Goal: Navigation & Orientation: Find specific page/section

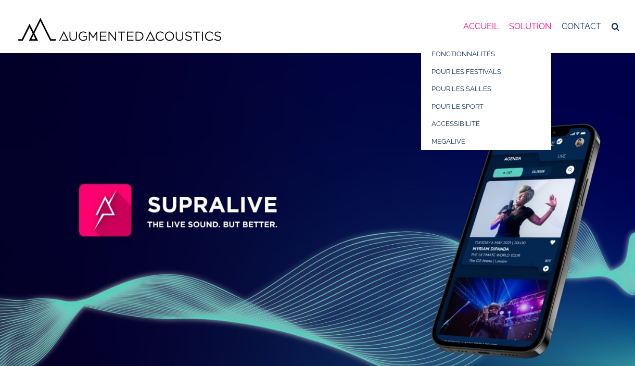
click at [535, 27] on span "SOLUTION" at bounding box center [530, 26] width 42 height 8
click at [520, 31] on link "SOLUTION" at bounding box center [530, 26] width 42 height 37
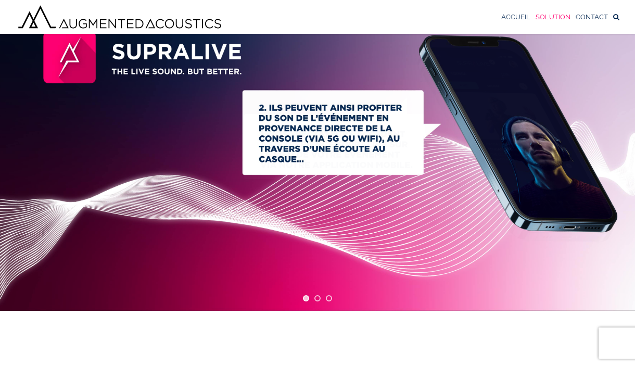
scroll to position [77, 0]
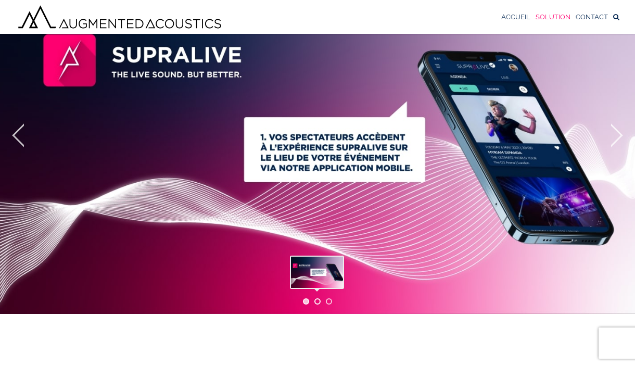
click at [316, 299] on link "jump to slide 2" at bounding box center [317, 301] width 6 height 6
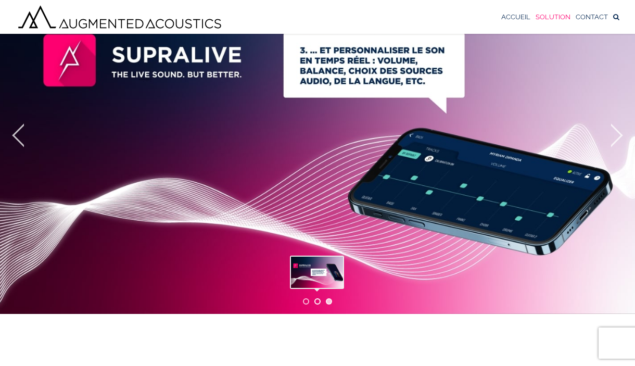
click at [317, 301] on link "jump to slide 2" at bounding box center [317, 301] width 6 height 6
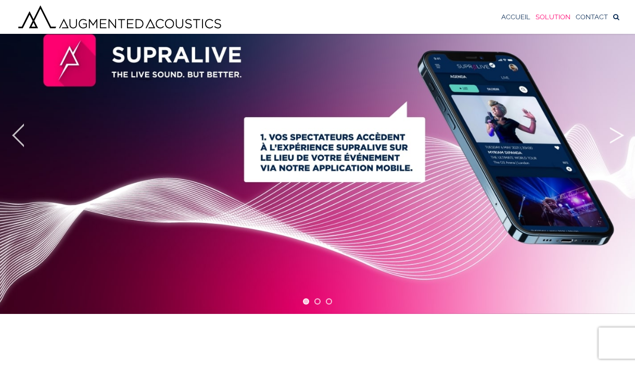
click at [617, 137] on link "jump to the next slide" at bounding box center [616, 135] width 31 height 18
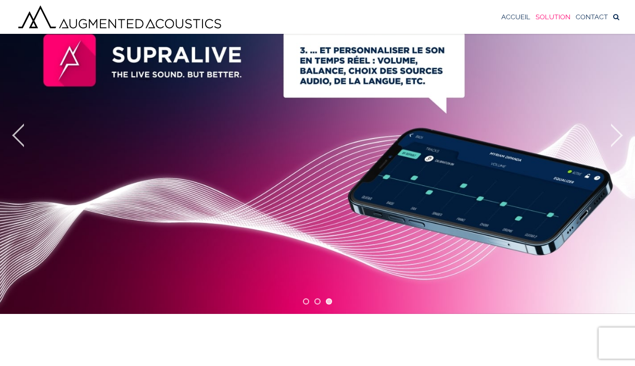
click at [18, 120] on img at bounding box center [317, 135] width 685 height 357
click at [18, 136] on link "jump to the previous slide" at bounding box center [18, 135] width 31 height 18
